Goal: Find specific page/section: Find specific page/section

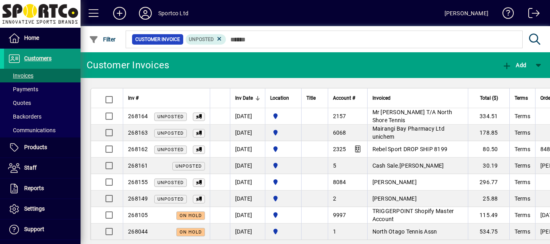
click at [30, 58] on span "Customers" at bounding box center [37, 58] width 27 height 6
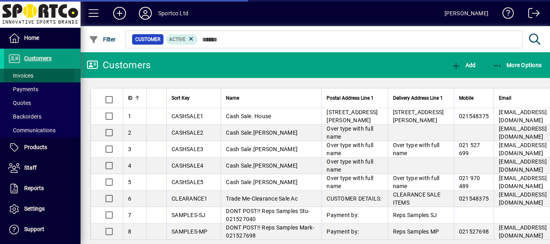
click at [24, 75] on span "Invoices" at bounding box center [20, 75] width 25 height 6
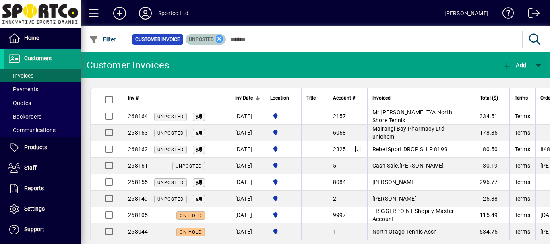
click at [218, 39] on icon at bounding box center [219, 38] width 7 height 7
